Goal: Task Accomplishment & Management: Use online tool/utility

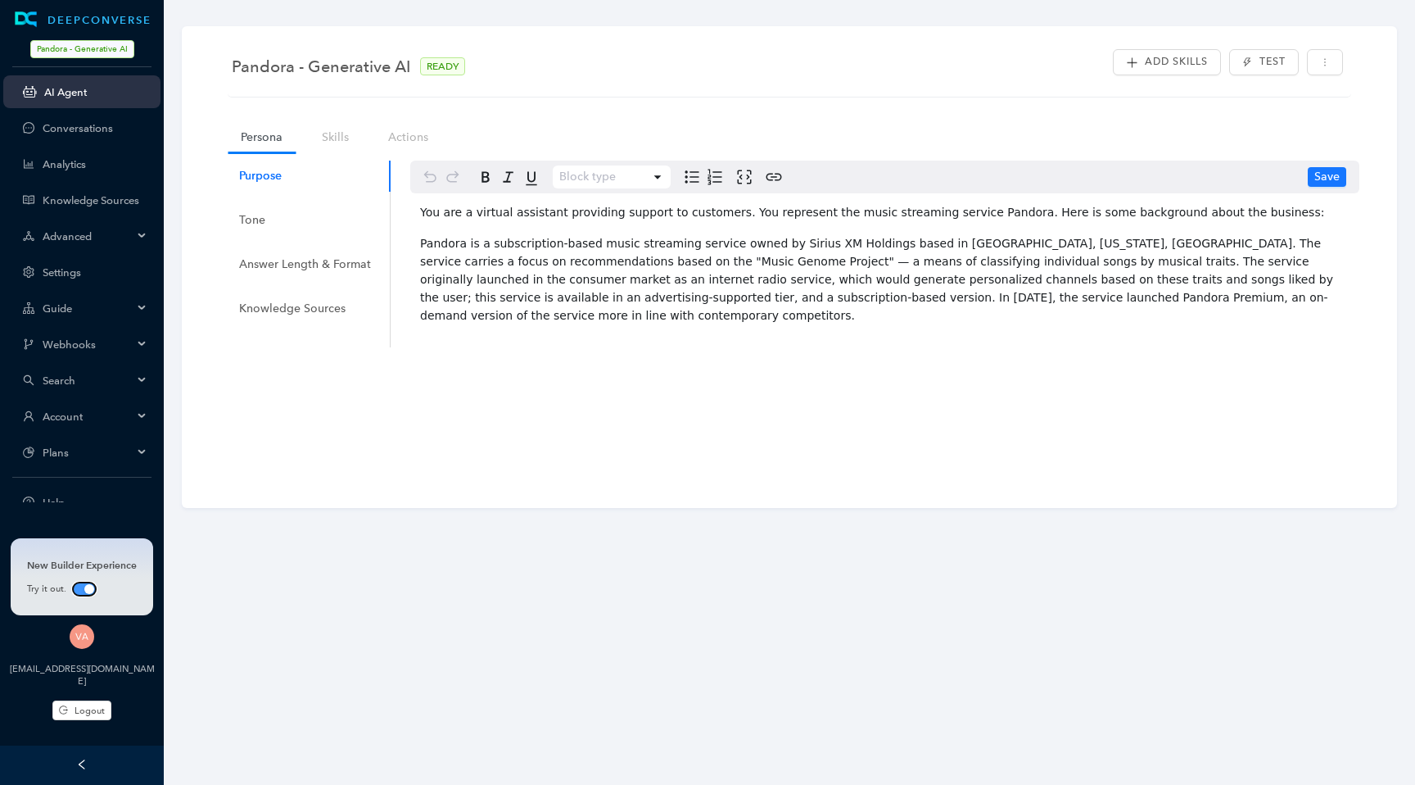
click at [77, 593] on span "button" at bounding box center [84, 588] width 23 height 13
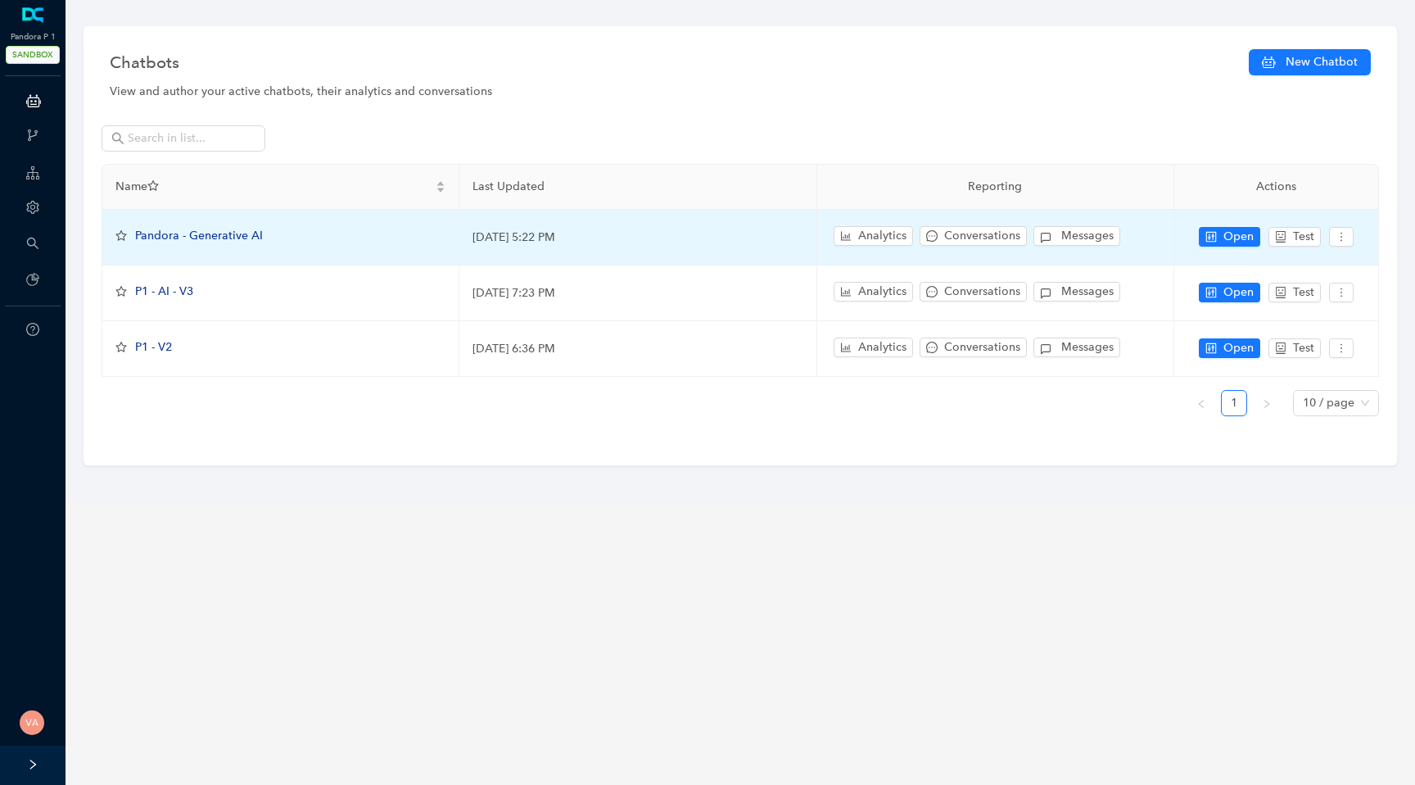
click at [214, 234] on span "Pandora - Generative AI" at bounding box center [199, 235] width 128 height 14
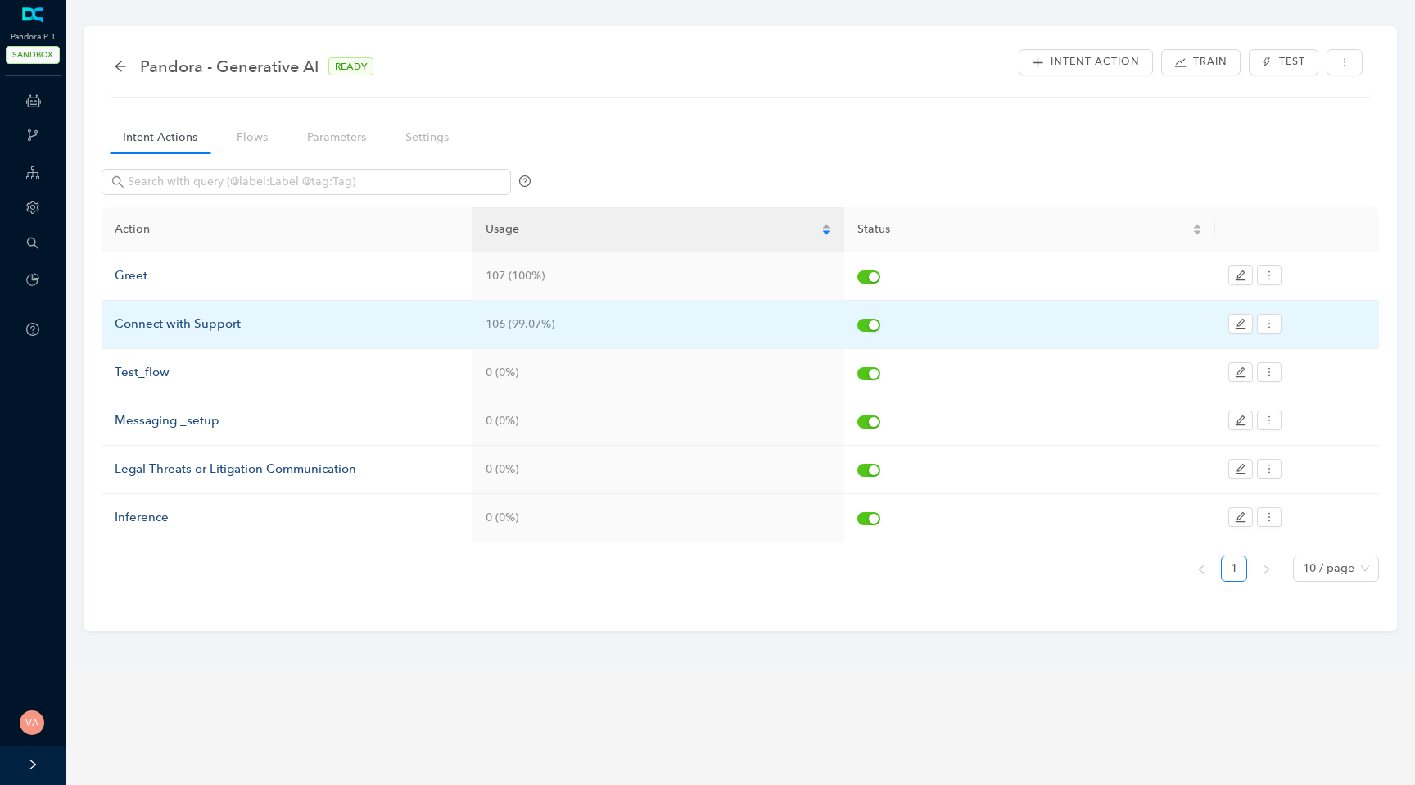
click at [156, 318] on div "Connect with Support" at bounding box center [287, 324] width 345 height 20
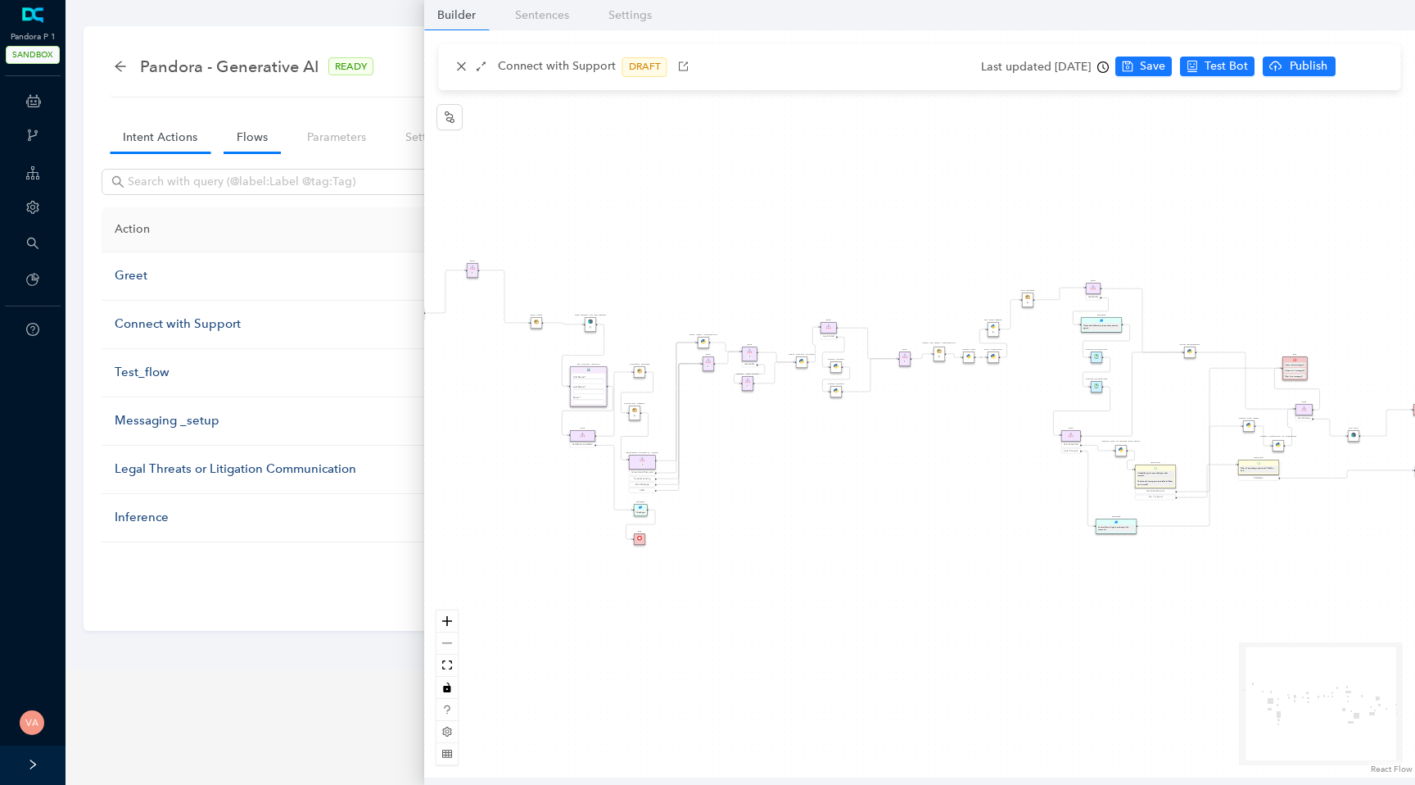
click at [247, 130] on link "Flows" at bounding box center [252, 137] width 57 height 30
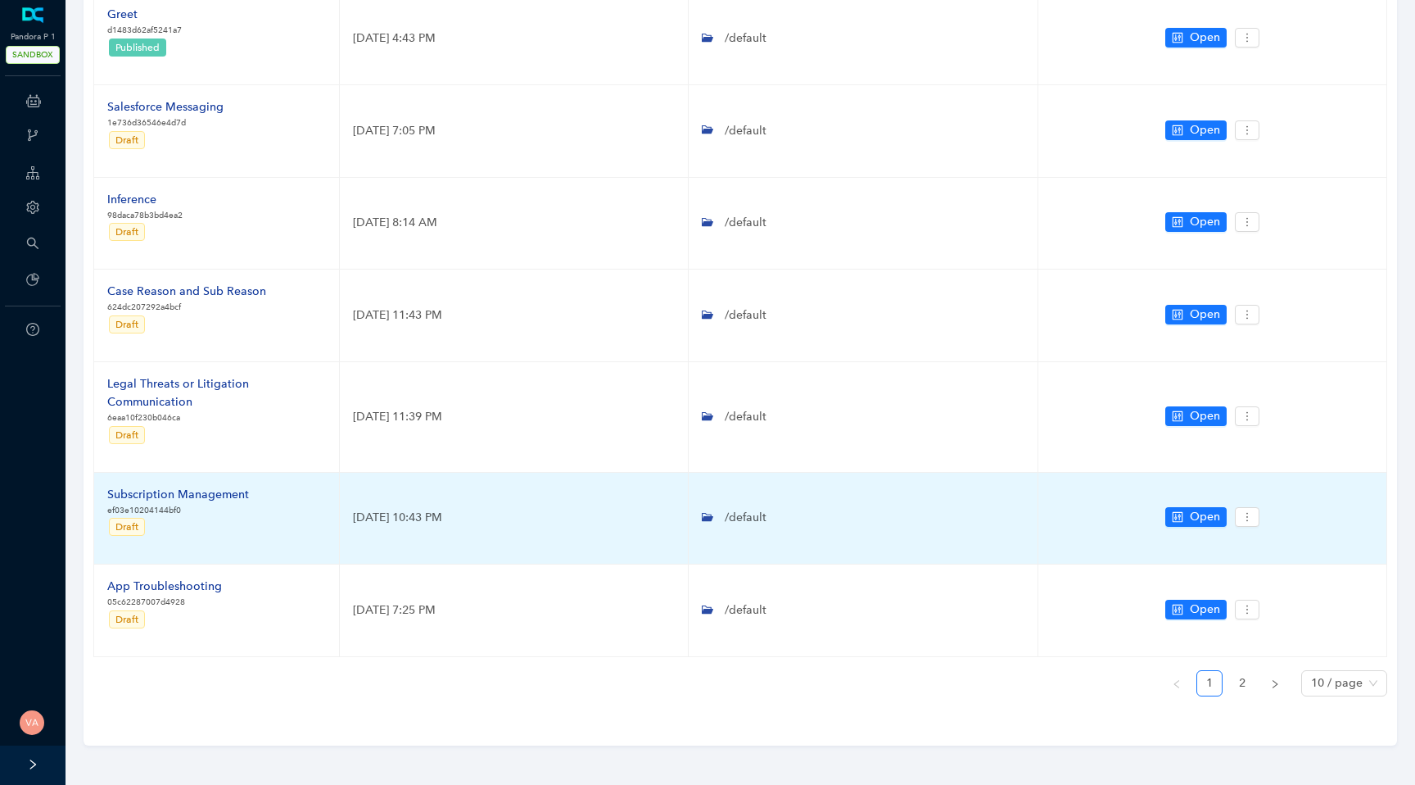
scroll to position [529, 0]
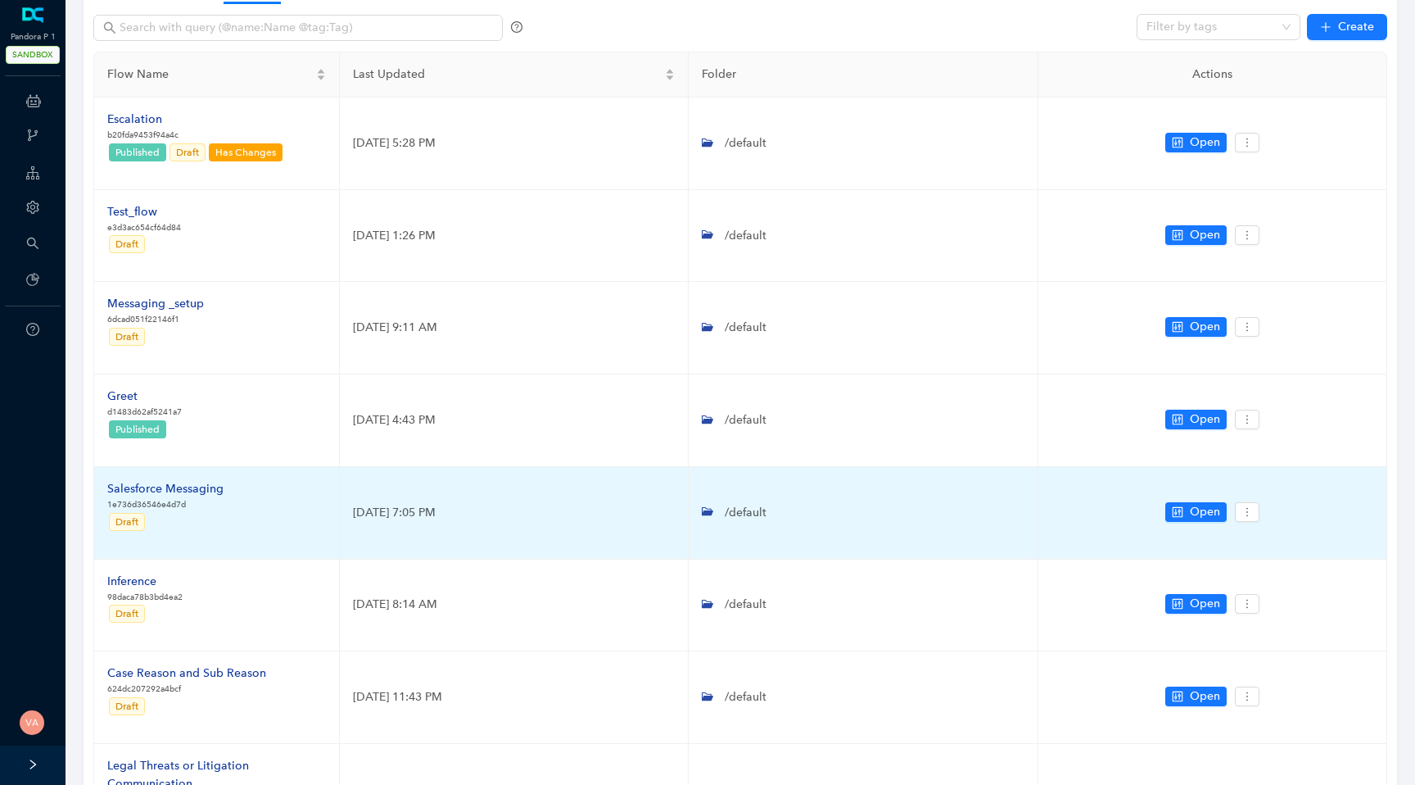
scroll to position [121, 0]
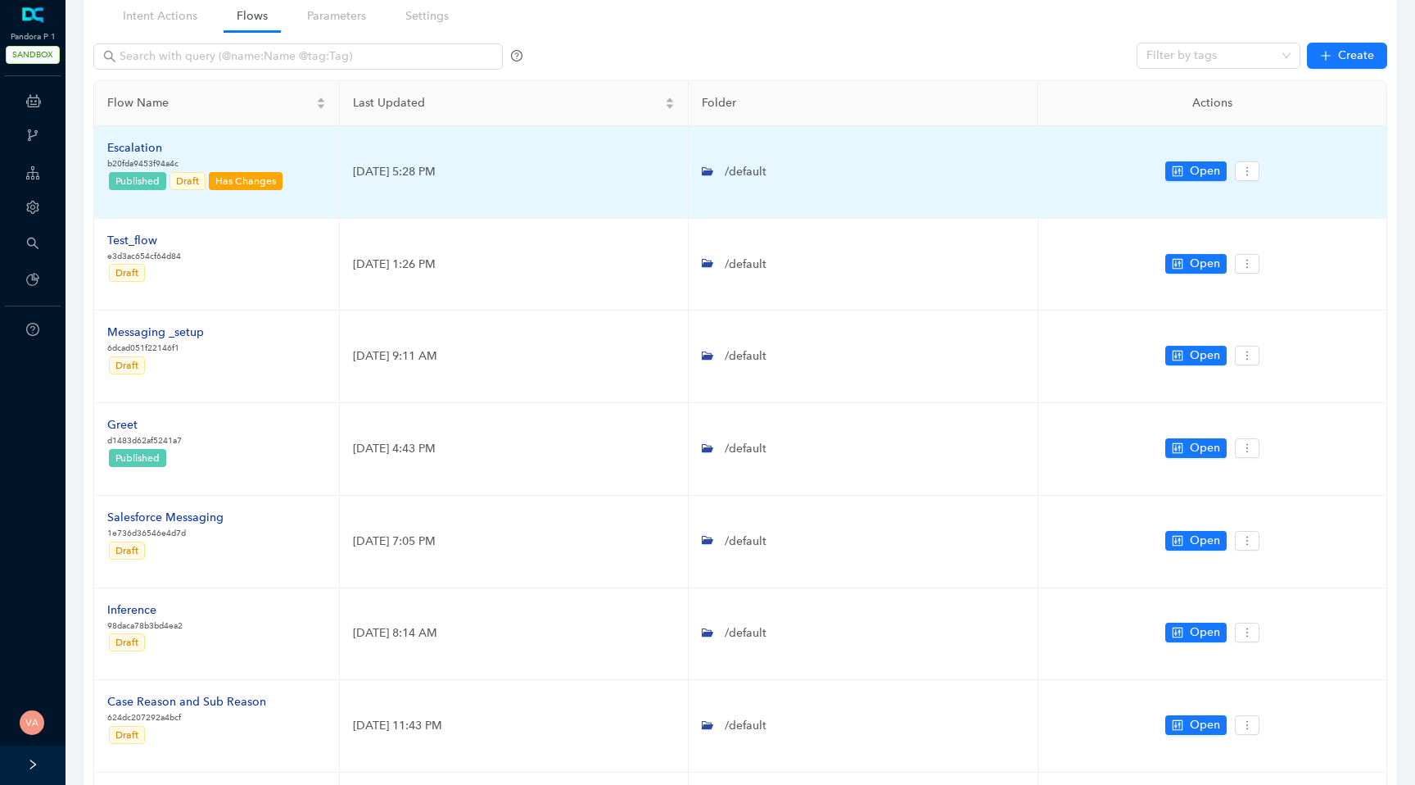
click at [132, 150] on div "Escalation" at bounding box center [195, 148] width 177 height 18
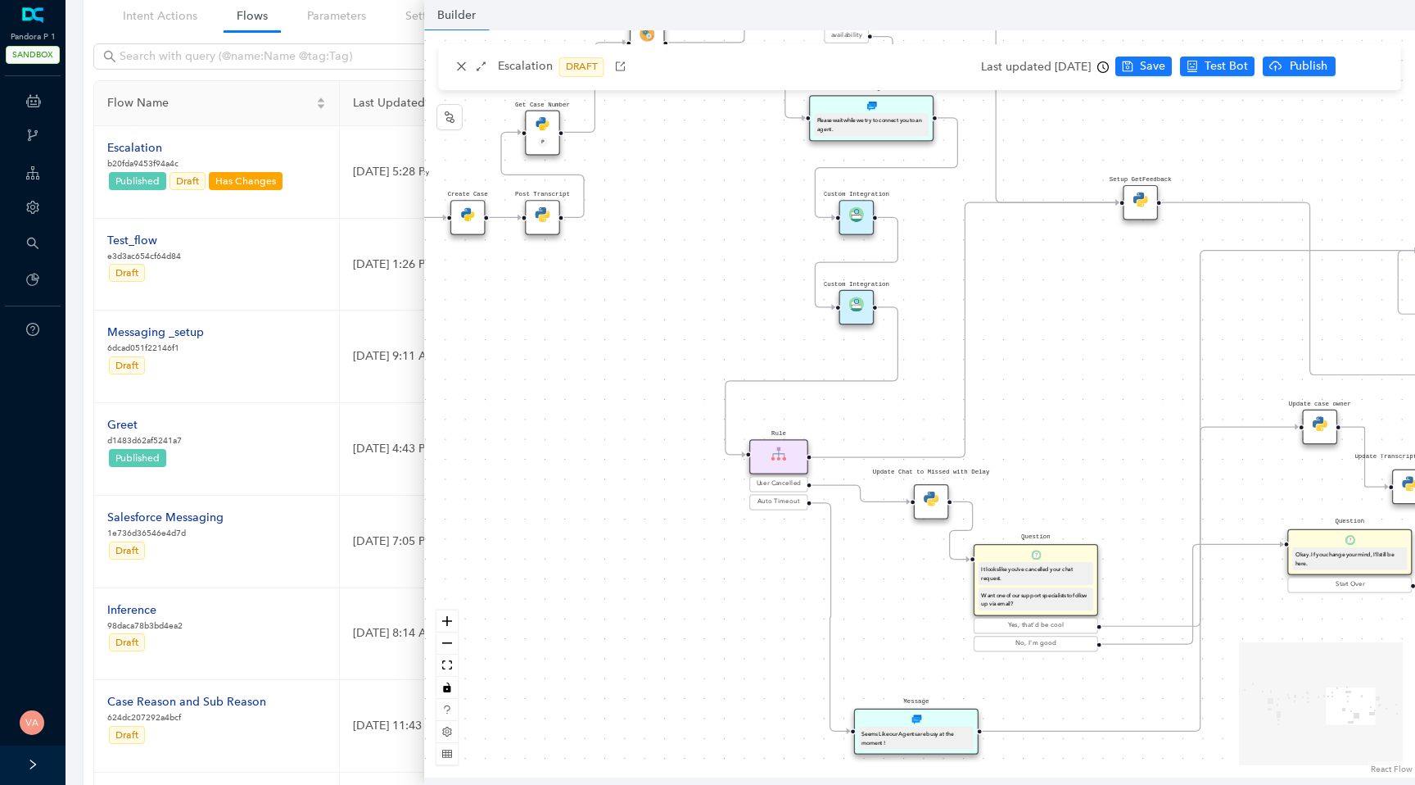
drag, startPoint x: 1050, startPoint y: 540, endPoint x: 570, endPoint y: 343, distance: 518.9
click at [570, 343] on div "Data Table Start Rule P IsAvailable Rule newContact Get Contact details First N…" at bounding box center [919, 403] width 991 height 747
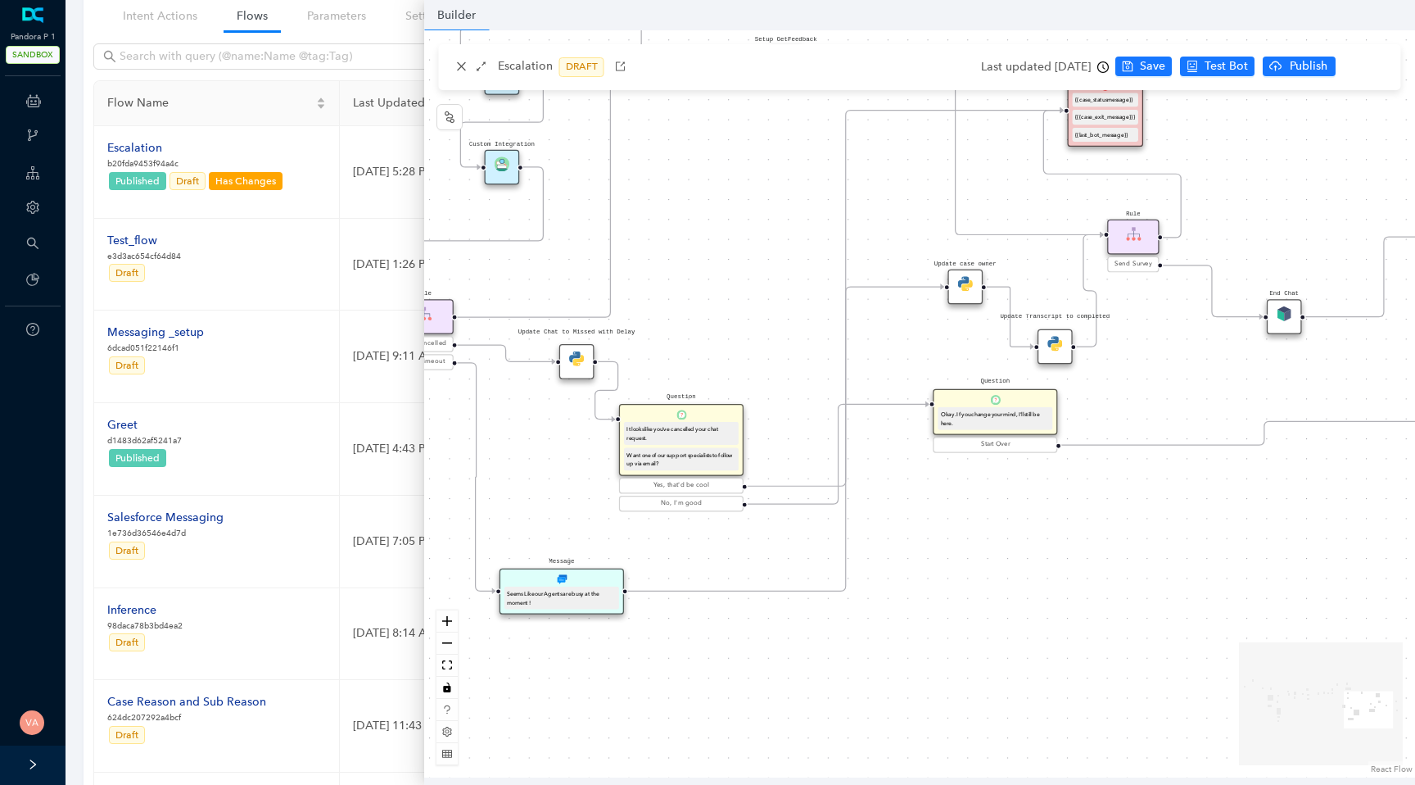
drag, startPoint x: 1025, startPoint y: 363, endPoint x: 566, endPoint y: 301, distance: 463.6
click at [566, 301] on div "Data Table Start Rule P IsAvailable Rule newContact Get Contact details First N…" at bounding box center [919, 403] width 991 height 747
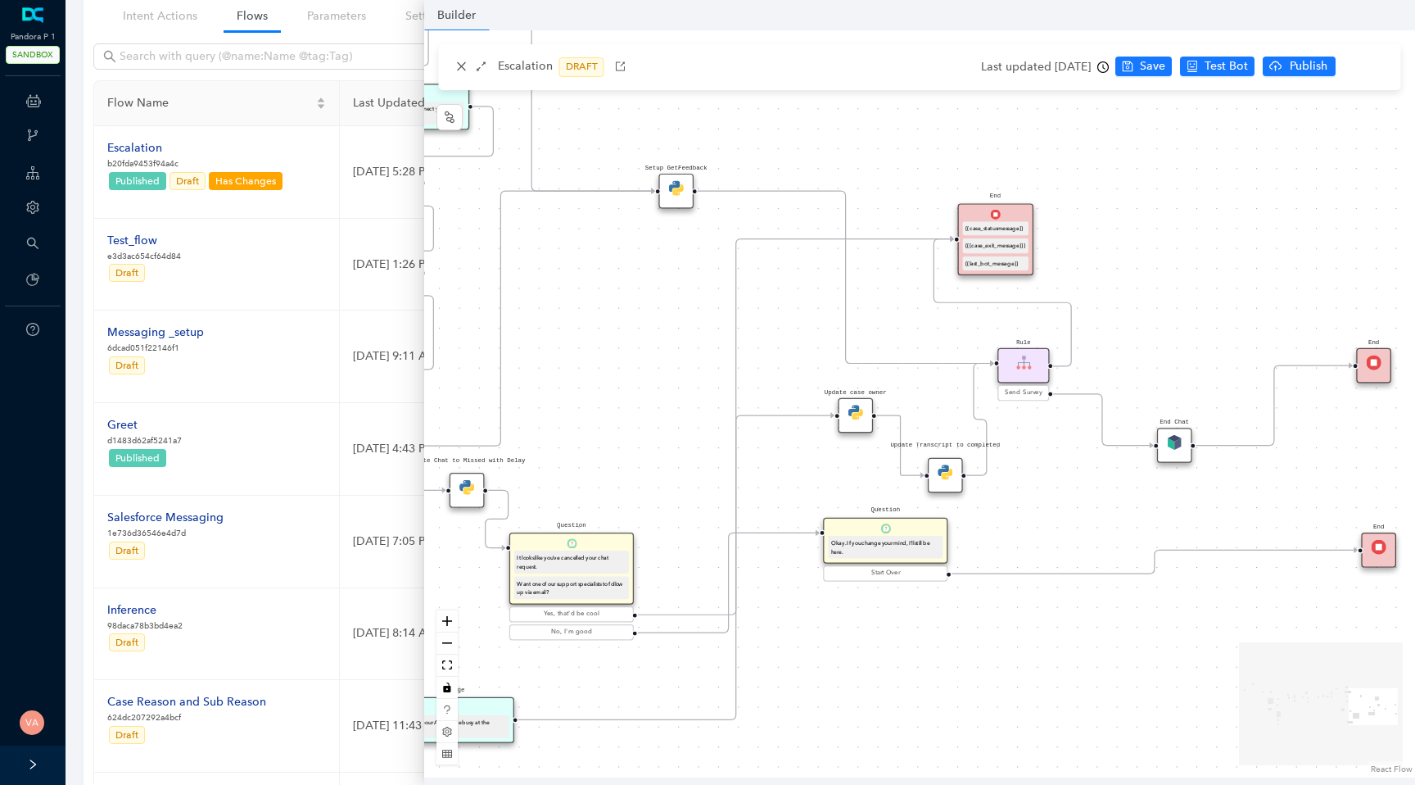
drag, startPoint x: 1154, startPoint y: 443, endPoint x: 1151, endPoint y: 495, distance: 51.7
click at [1151, 495] on div "Data Table Start Rule P IsAvailable Rule newContact Get Contact details First N…" at bounding box center [919, 403] width 991 height 747
click at [1177, 450] on div "End Chat" at bounding box center [1174, 444] width 35 height 35
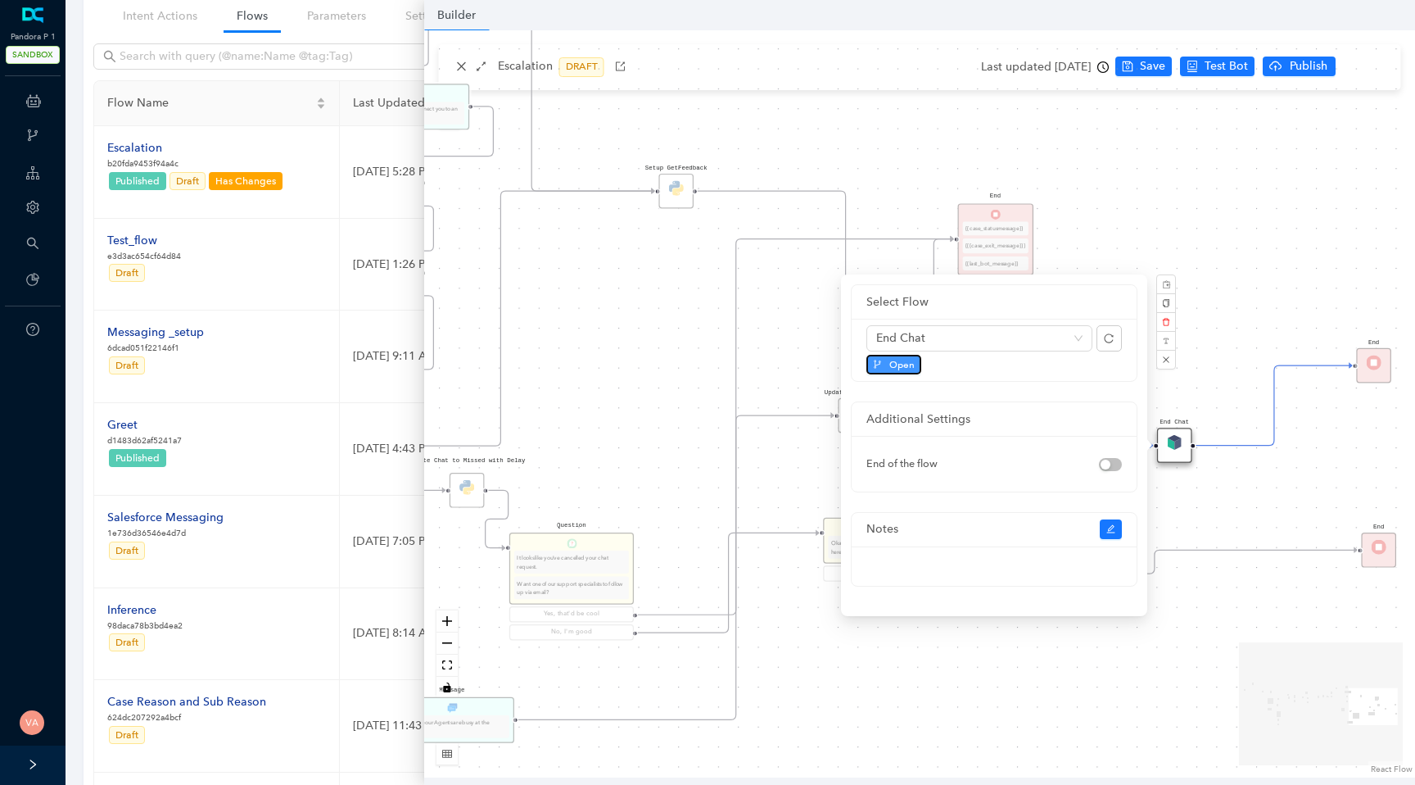
click at [909, 361] on span "Open" at bounding box center [901, 364] width 25 height 15
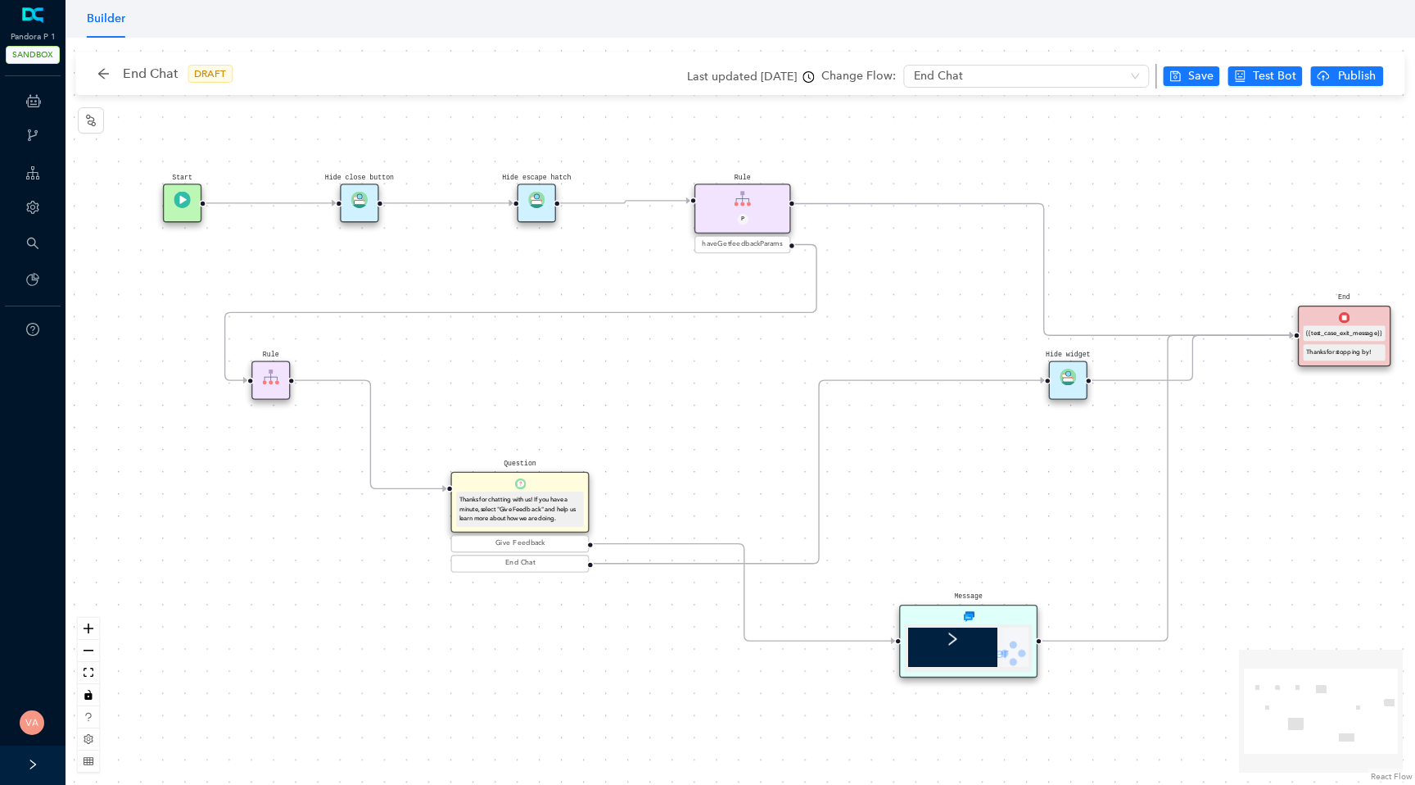
drag, startPoint x: 556, startPoint y: 380, endPoint x: 602, endPoint y: 405, distance: 52.0
click at [593, 400] on div "Start End {{test_case_exit_message}} Thanks for stopping by! Rule P haveGetfeed…" at bounding box center [741, 411] width 1350 height 747
click at [984, 618] on div "Message" at bounding box center [969, 642] width 138 height 74
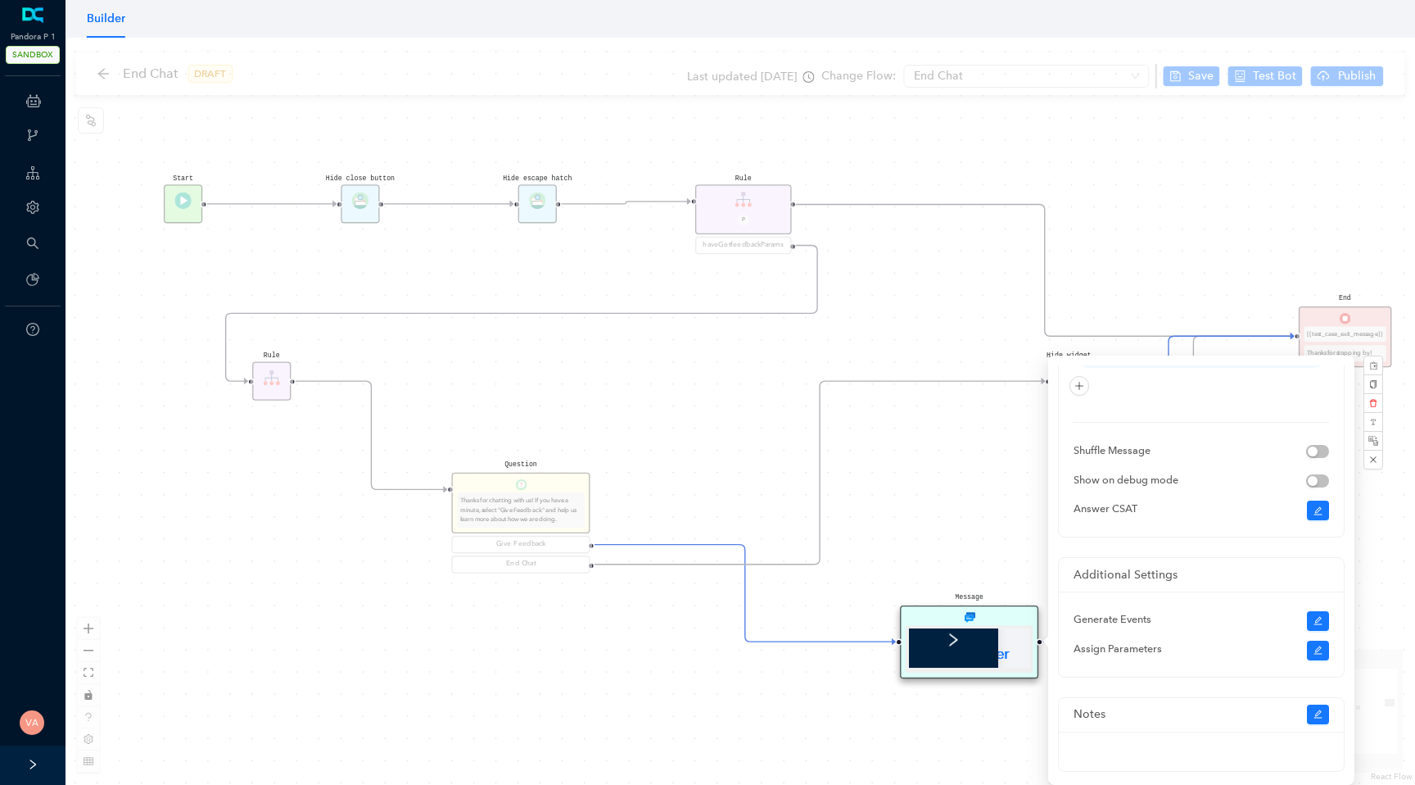
scroll to position [207, 0]
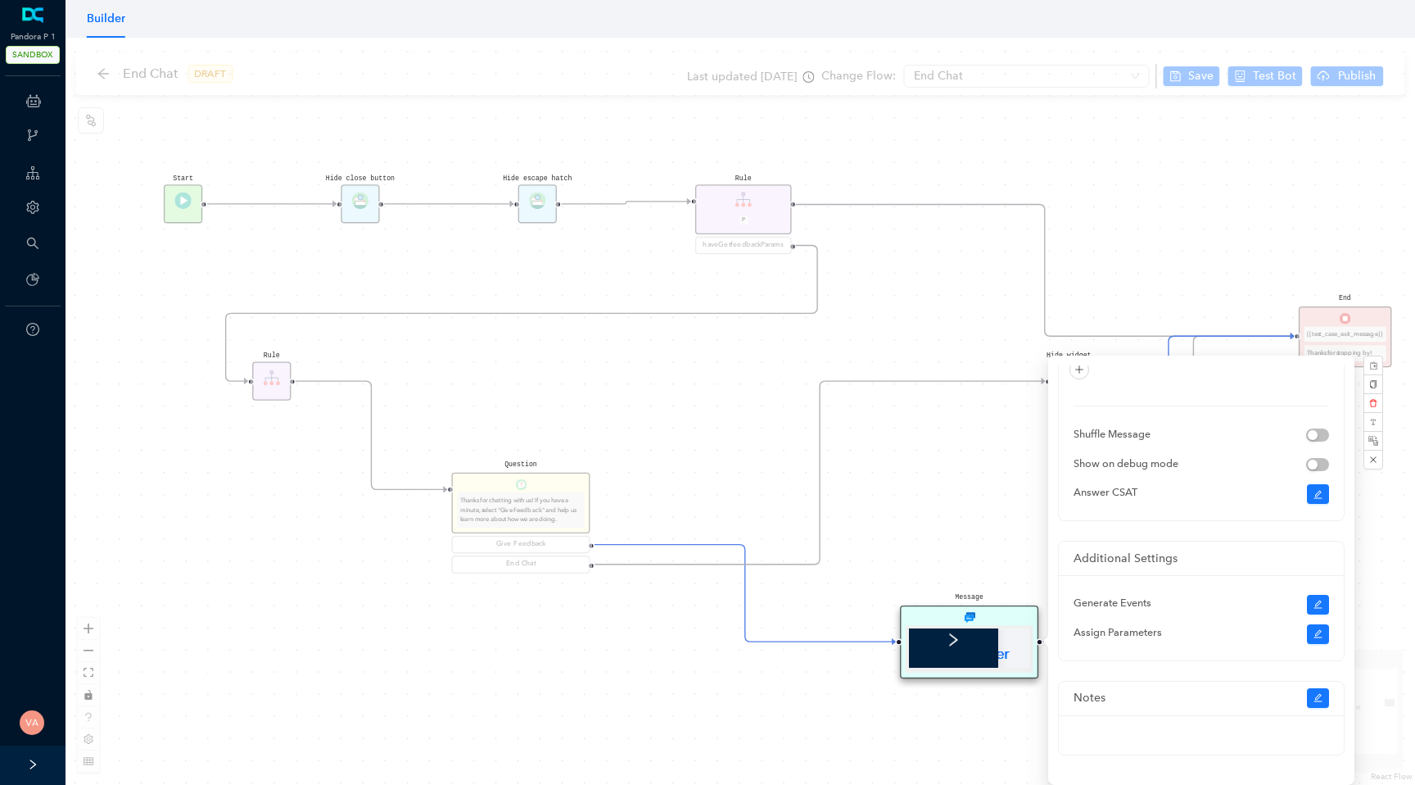
click at [1409, 500] on div "Start End {{test_case_exit_message}} Thanks for stopping by! Rule P haveGetfeed…" at bounding box center [741, 411] width 1350 height 747
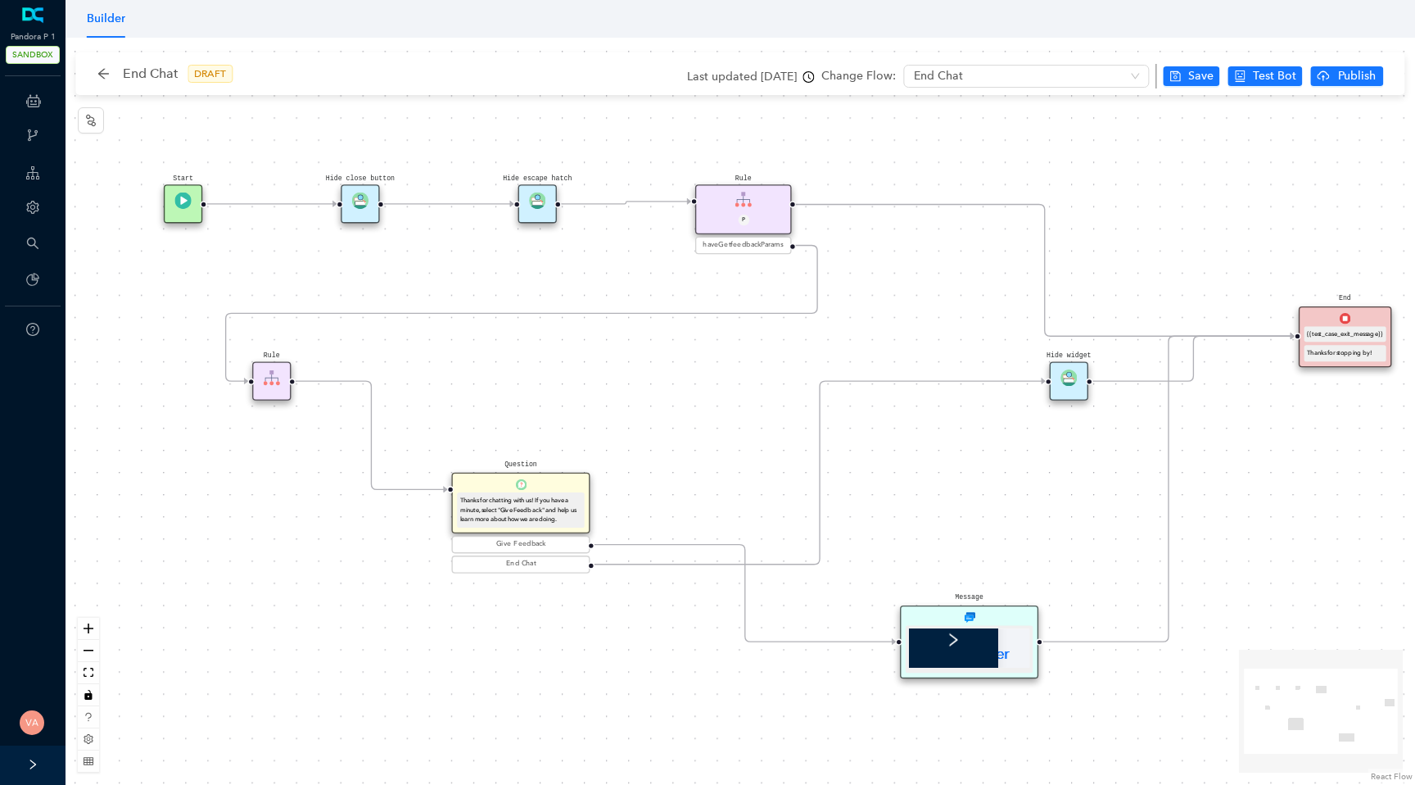
click at [984, 609] on div "Message" at bounding box center [969, 642] width 138 height 74
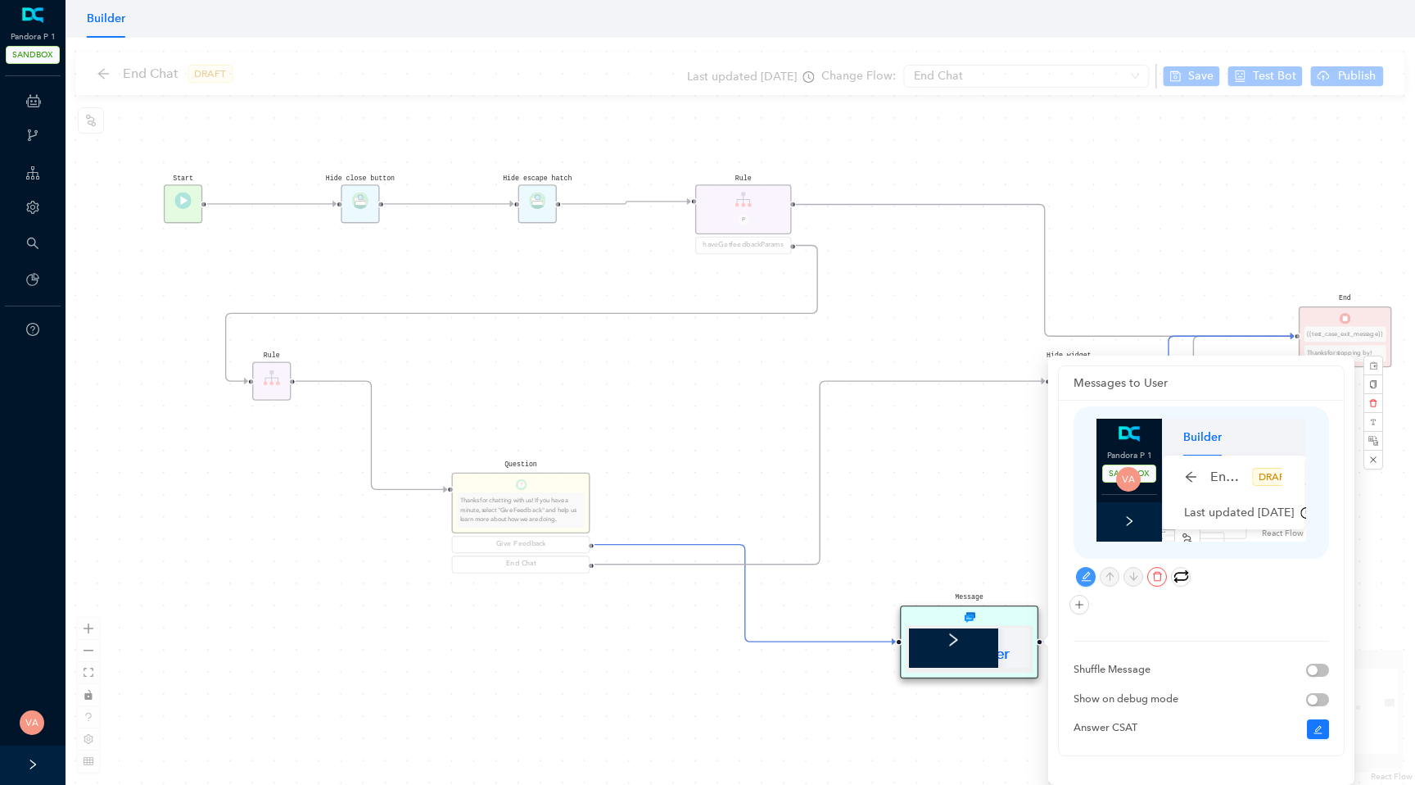
scroll to position [0, 0]
click at [1086, 572] on icon "edit" at bounding box center [1086, 576] width 11 height 11
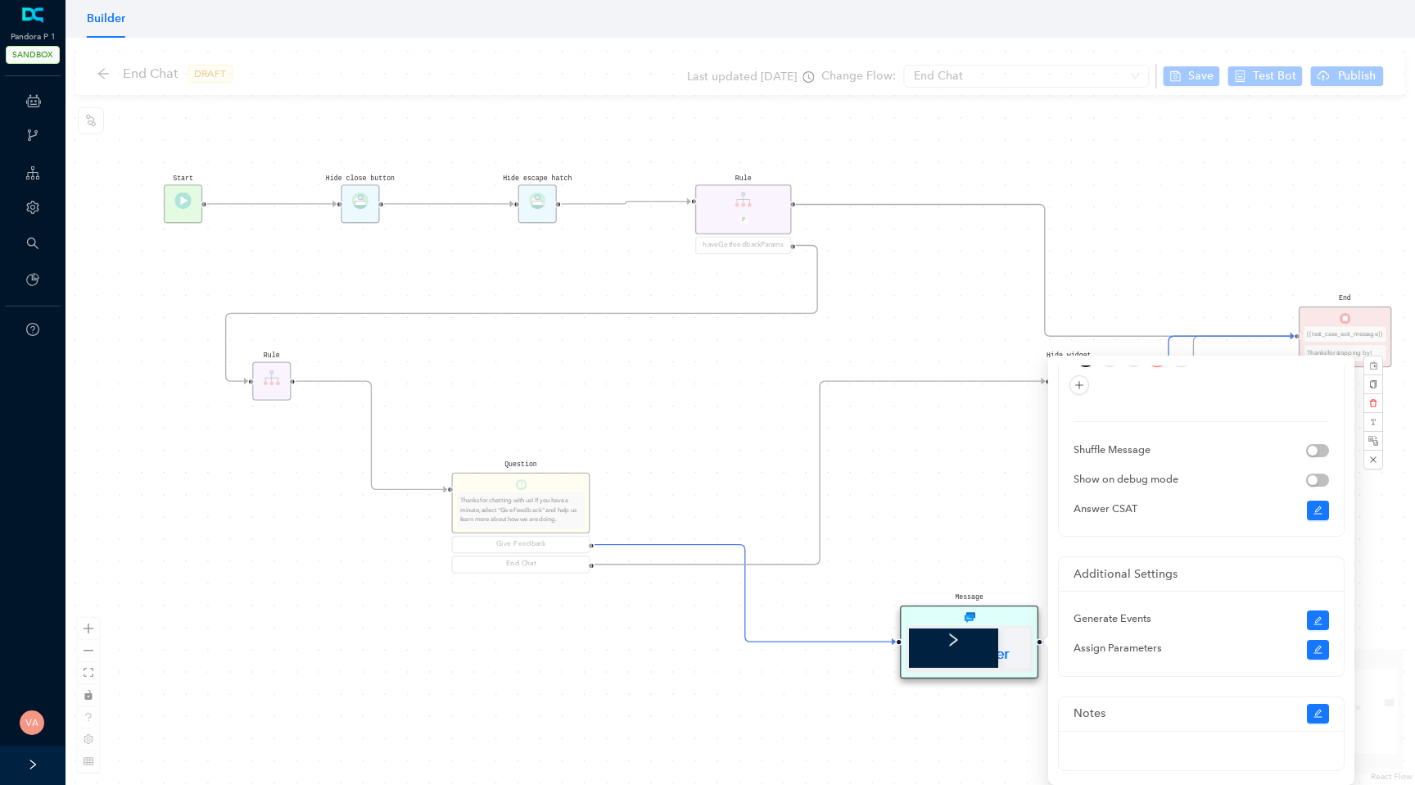
scroll to position [192, 0]
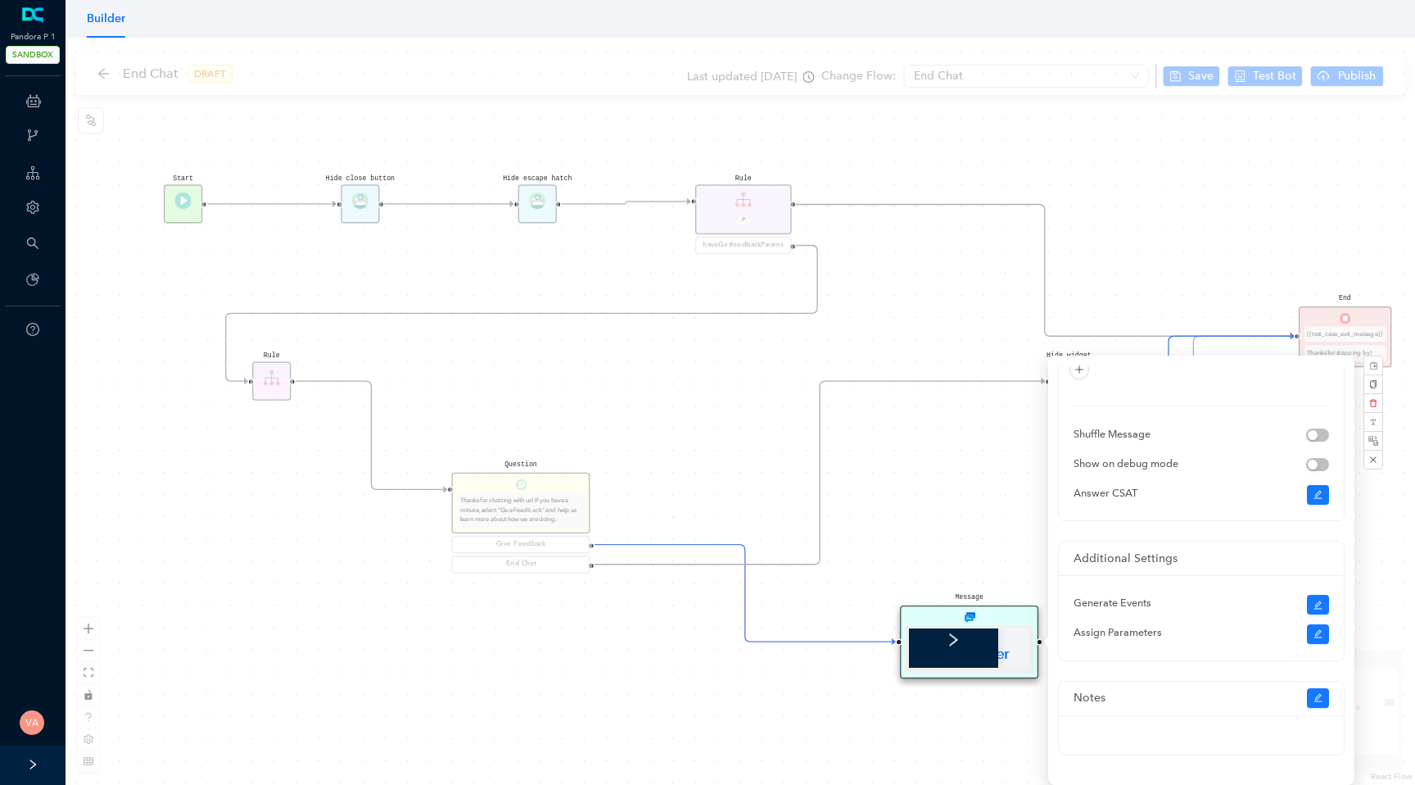
click at [1402, 564] on div "Start End {{test_case_exit_message}} Thanks for stopping by! Rule P haveGetfeed…" at bounding box center [741, 411] width 1350 height 747
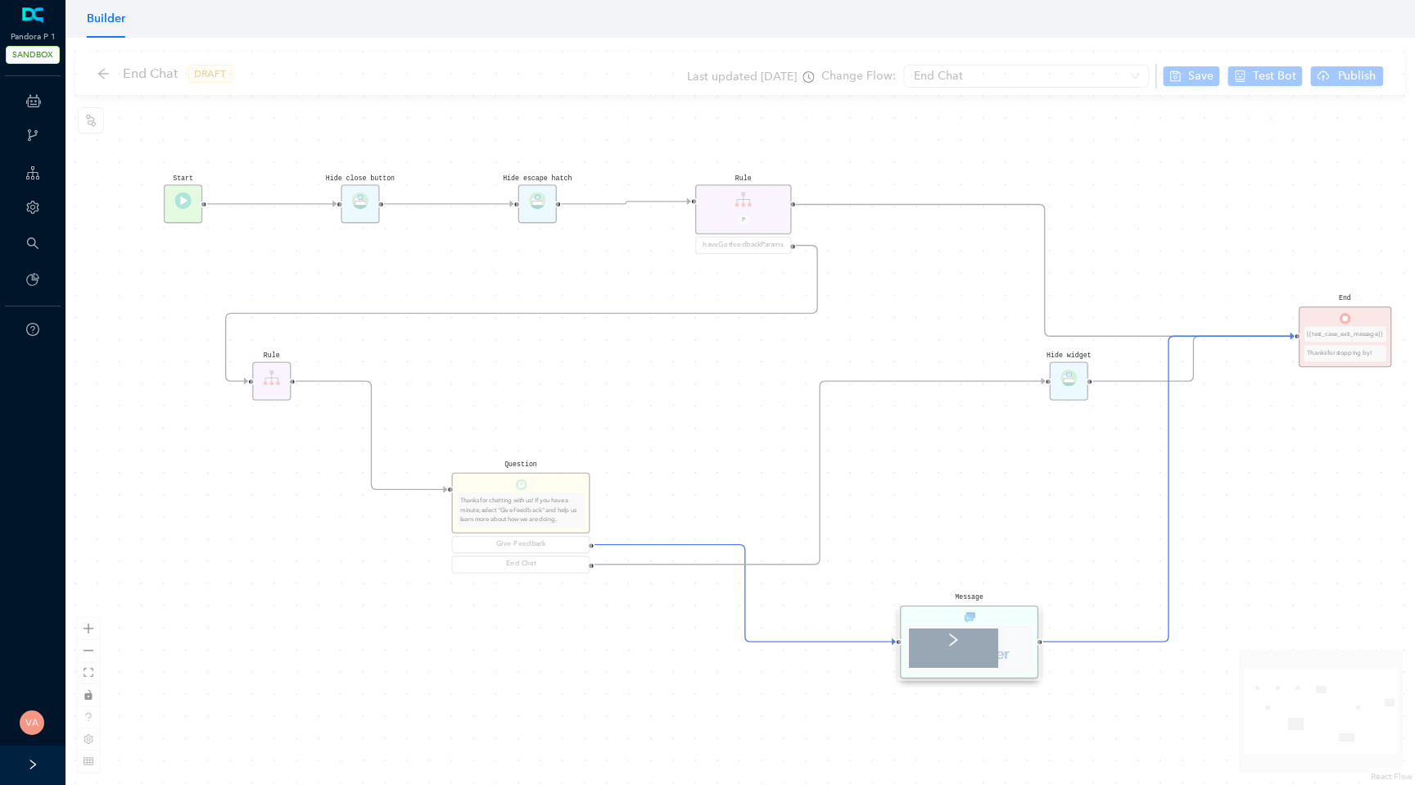
scroll to position [0, 0]
